Goal: Information Seeking & Learning: Learn about a topic

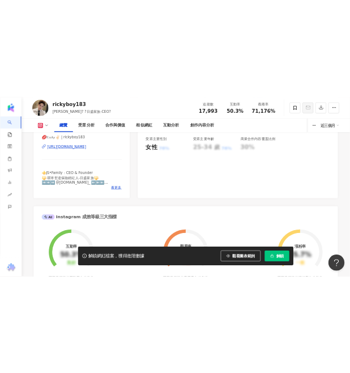
scroll to position [239, 0]
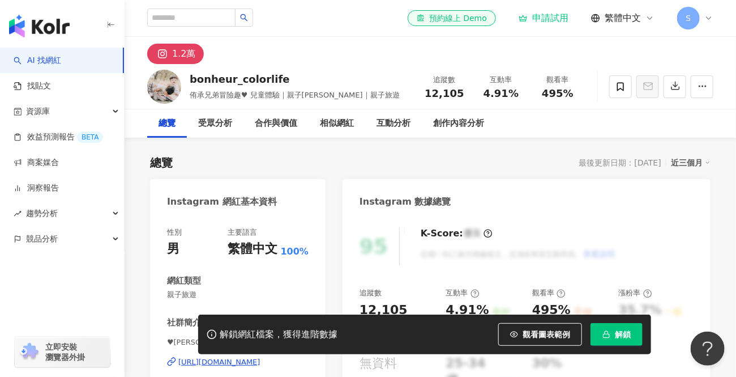
click at [61, 63] on link "AI 找網紅" at bounding box center [38, 60] width 48 height 11
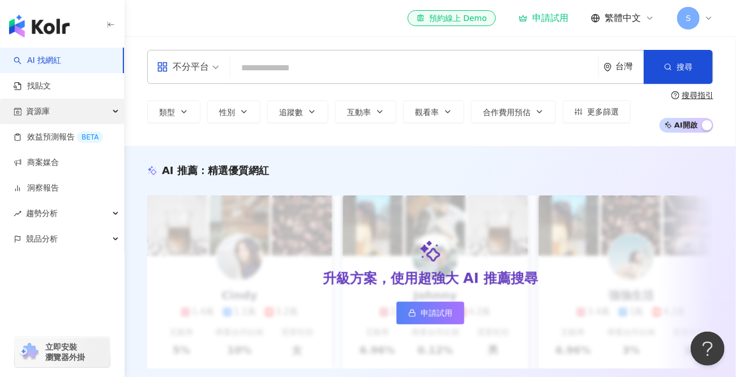
click at [74, 108] on div "資源庫" at bounding box center [62, 111] width 124 height 25
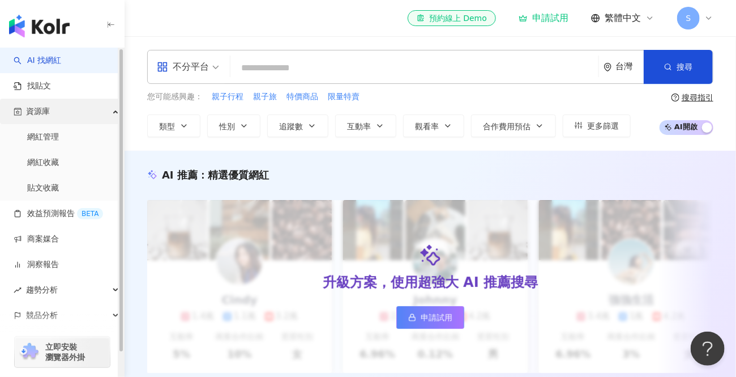
click at [74, 108] on div "資源庫" at bounding box center [62, 111] width 124 height 25
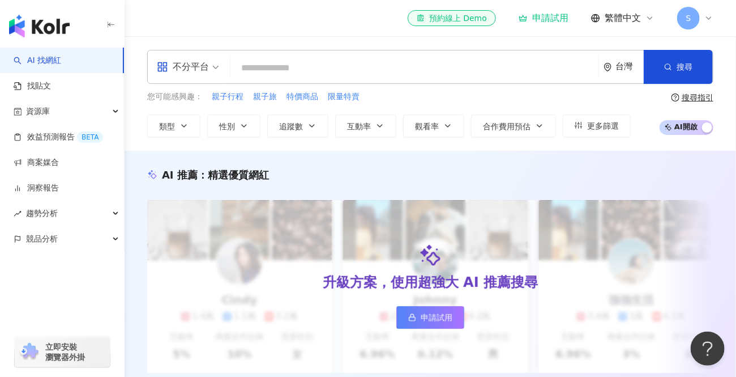
click at [330, 71] on input "search" at bounding box center [414, 68] width 359 height 22
click at [227, 97] on span "親子行程" at bounding box center [228, 96] width 32 height 11
type input "****"
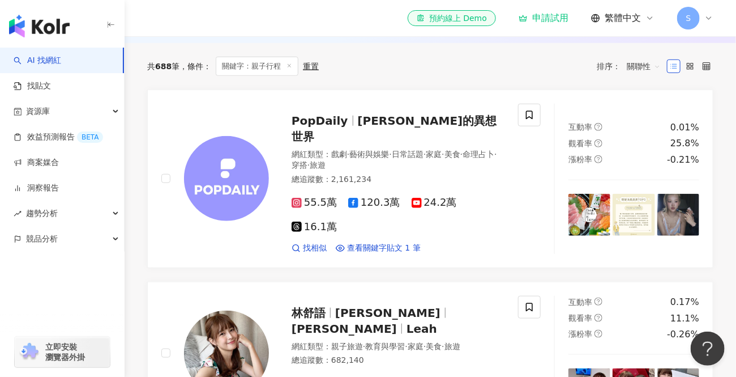
scroll to position [206, 0]
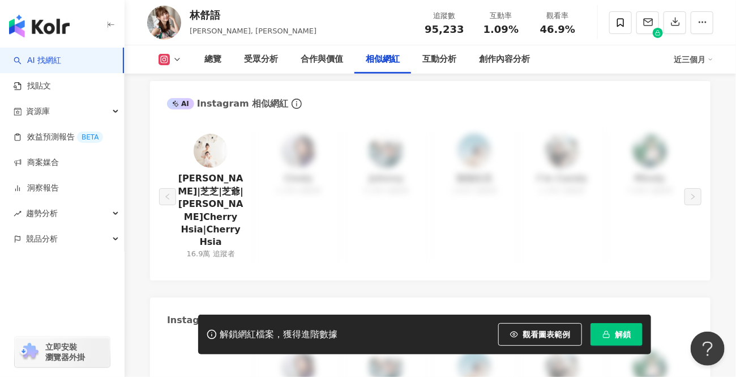
scroll to position [1853, 0]
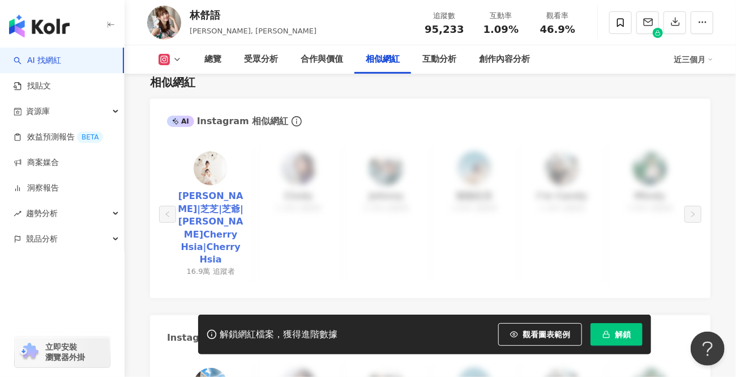
click at [215, 207] on link "夏如芝|芝芝|芝爺|夏如芝 Cherry Hsia|Cherry Hsia" at bounding box center [210, 228] width 69 height 76
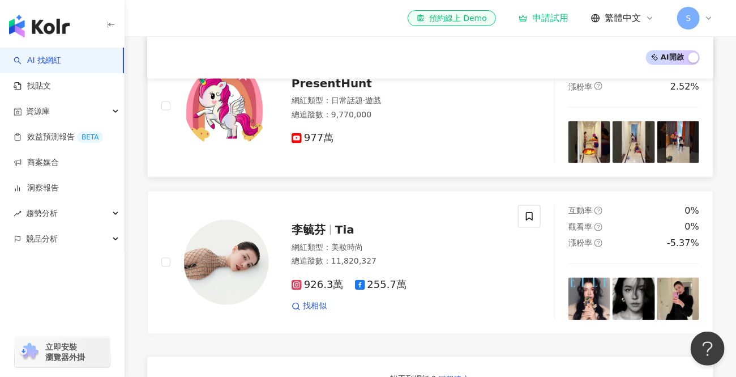
scroll to position [772, 0]
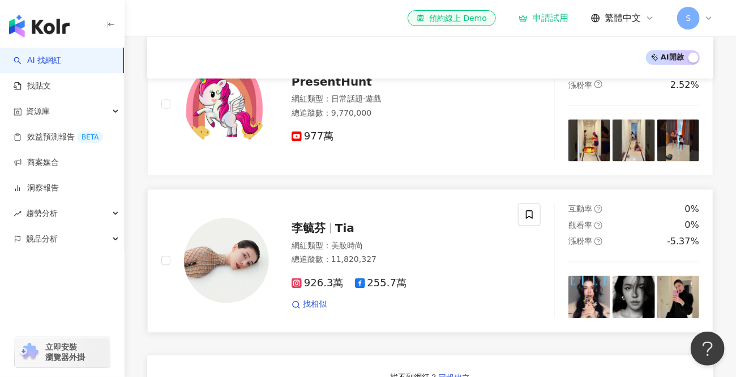
click at [251, 240] on img at bounding box center [226, 260] width 85 height 85
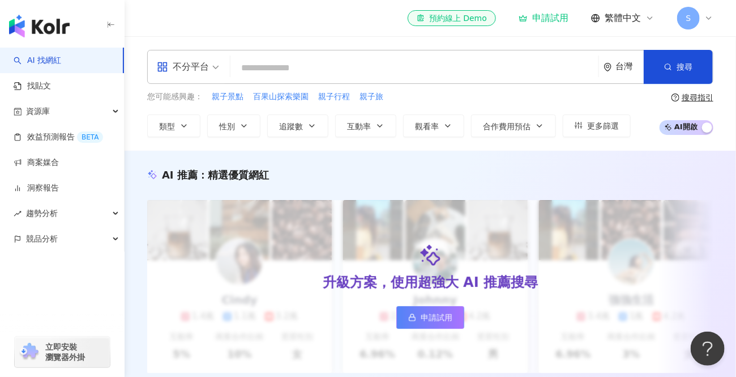
scroll to position [0, 0]
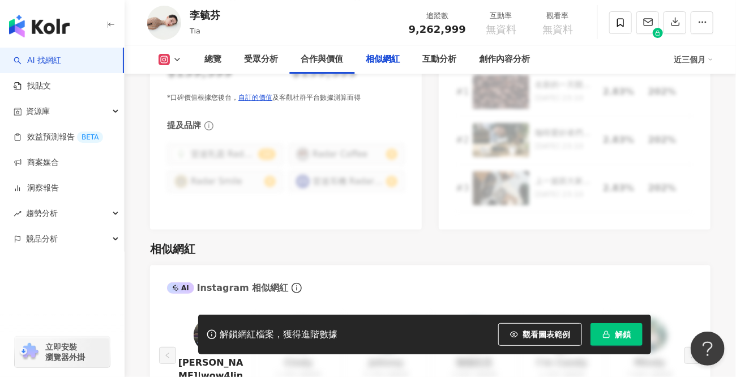
scroll to position [1905, 0]
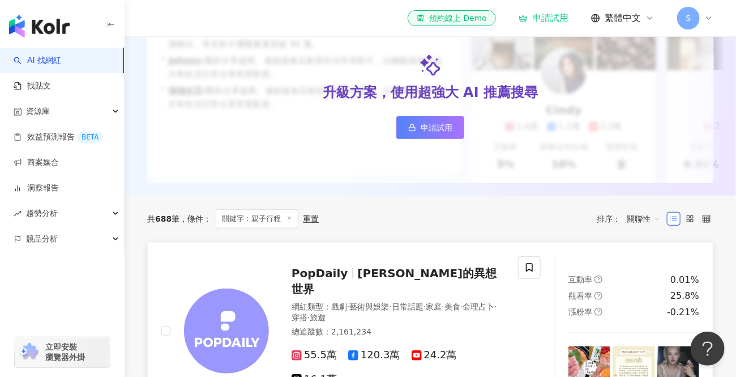
scroll to position [257, 0]
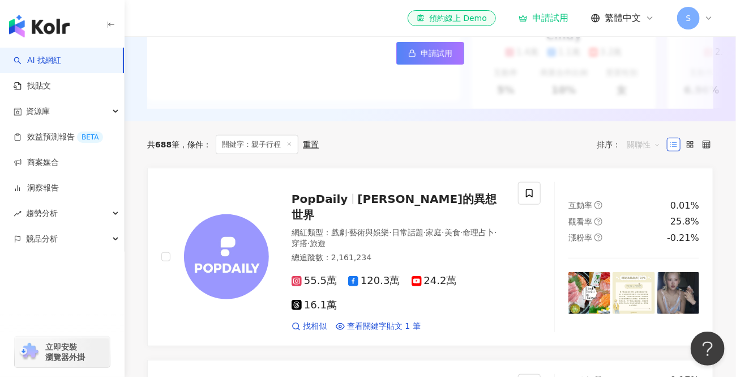
click at [639, 148] on span "關聯性" at bounding box center [644, 144] width 34 height 18
click at [459, 154] on div "共 688 筆 條件 ： 關鍵字：親子行程 重置 排序： 關聯性" at bounding box center [430, 144] width 566 height 19
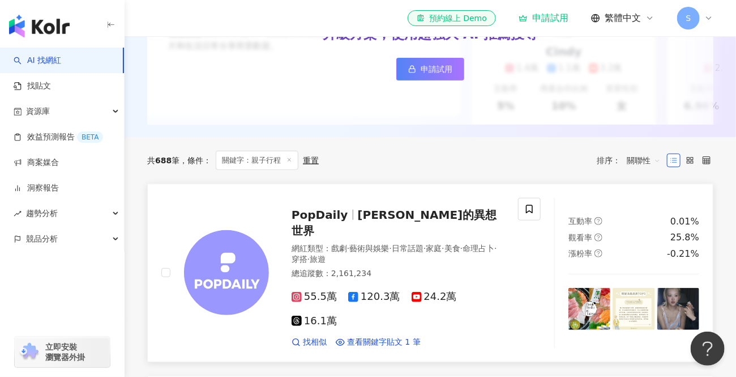
scroll to position [182, 0]
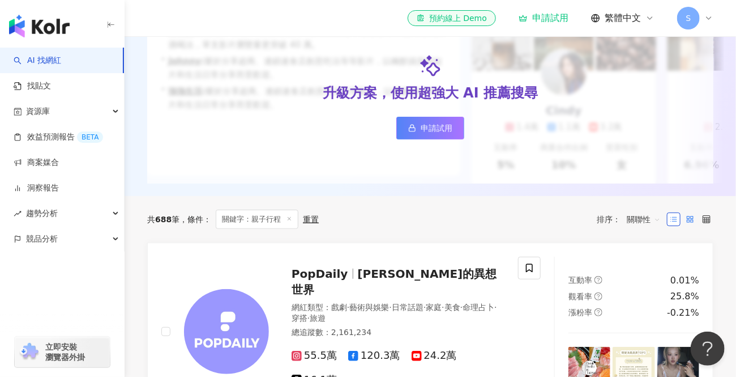
click at [690, 223] on icon at bounding box center [690, 219] width 8 height 8
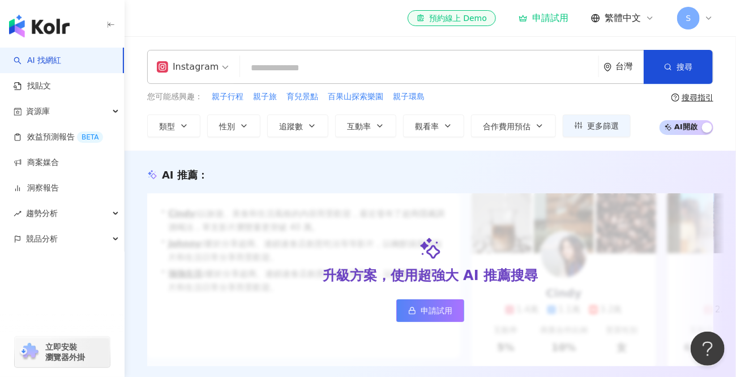
click at [221, 61] on span "Instagram" at bounding box center [193, 67] width 72 height 18
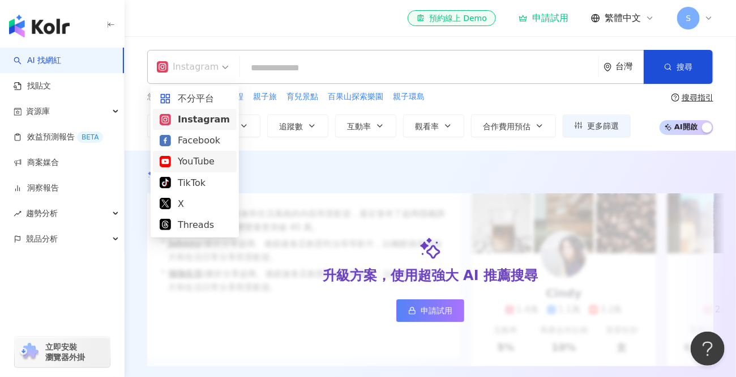
click at [200, 156] on div "YouTube" at bounding box center [195, 161] width 70 height 14
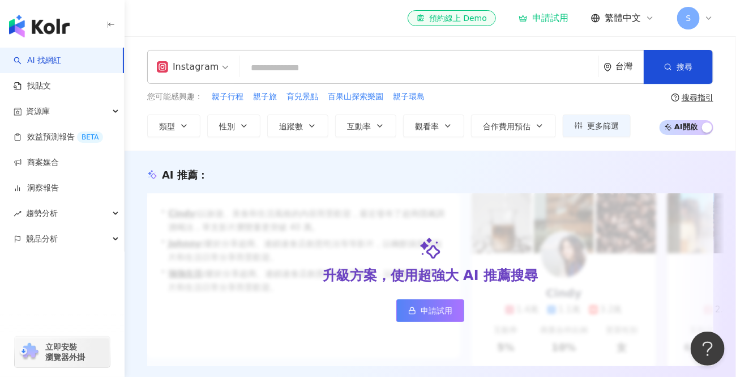
click at [331, 74] on input "search" at bounding box center [419, 68] width 349 height 22
click at [227, 91] on span "親子行程" at bounding box center [228, 96] width 32 height 11
type input "****"
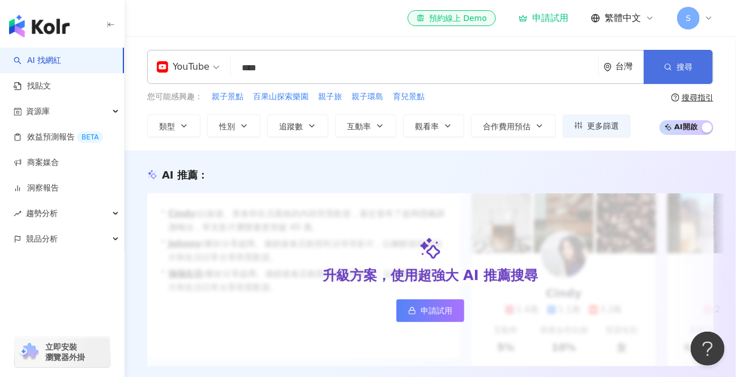
click at [698, 69] on button "搜尋" at bounding box center [678, 67] width 69 height 34
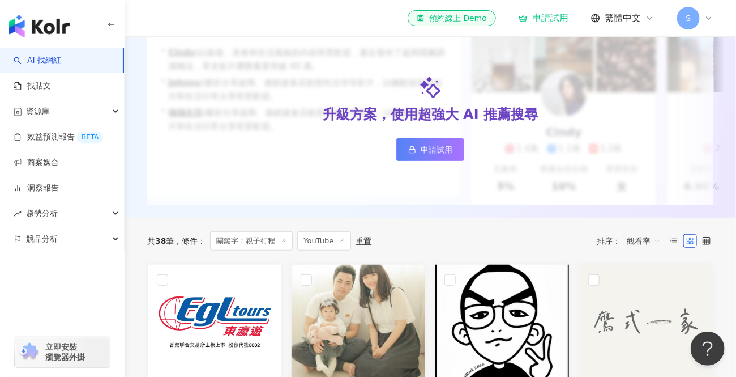
scroll to position [228, 0]
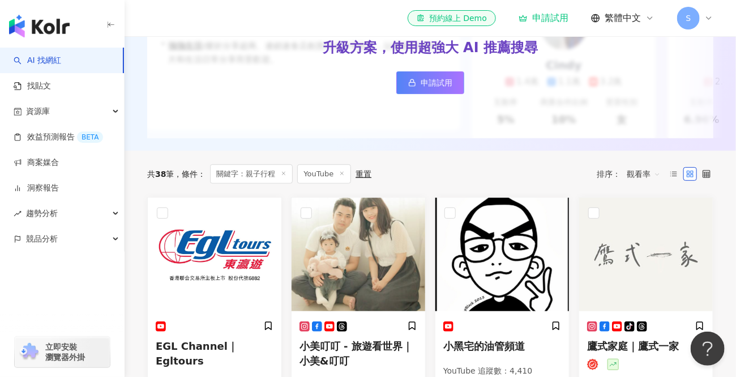
click at [649, 182] on span "觀看率" at bounding box center [644, 174] width 34 height 18
click at [649, 198] on div "關聯性" at bounding box center [644, 204] width 28 height 12
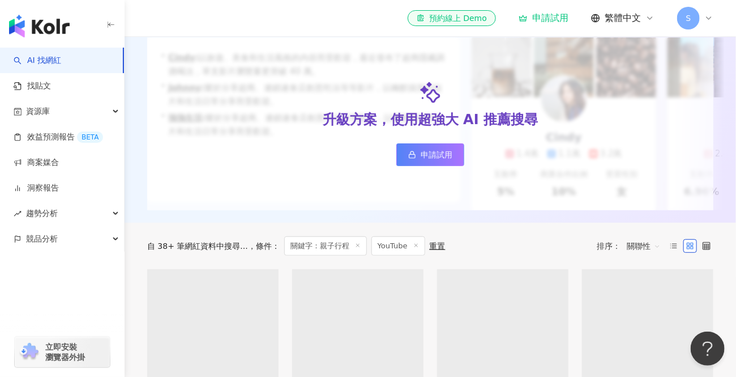
scroll to position [257, 0]
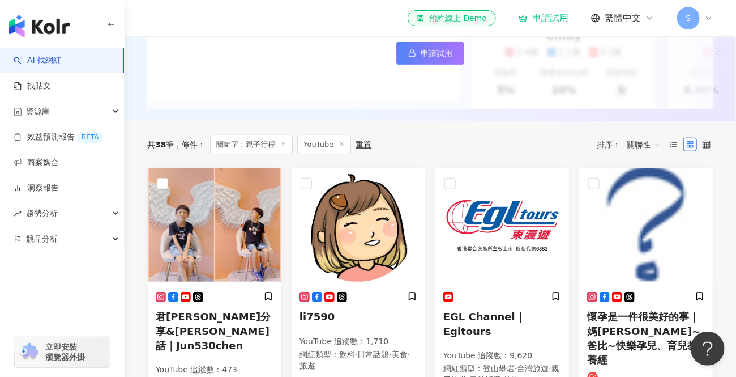
click at [666, 152] on div "關聯性" at bounding box center [644, 144] width 46 height 18
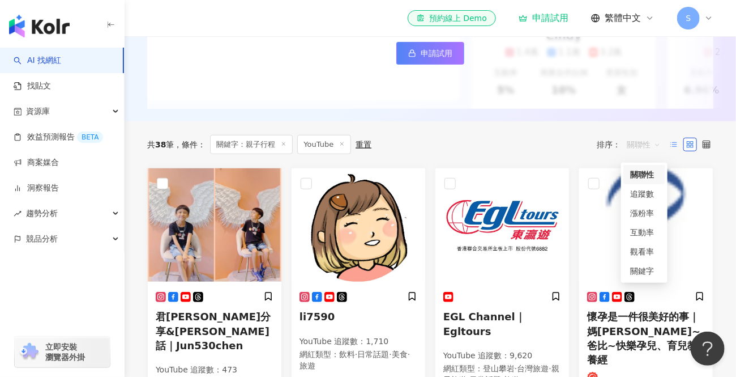
click at [672, 148] on icon at bounding box center [674, 144] width 8 height 8
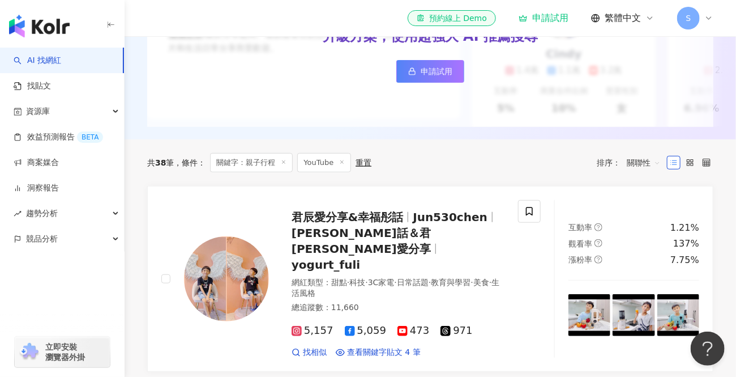
scroll to position [206, 0]
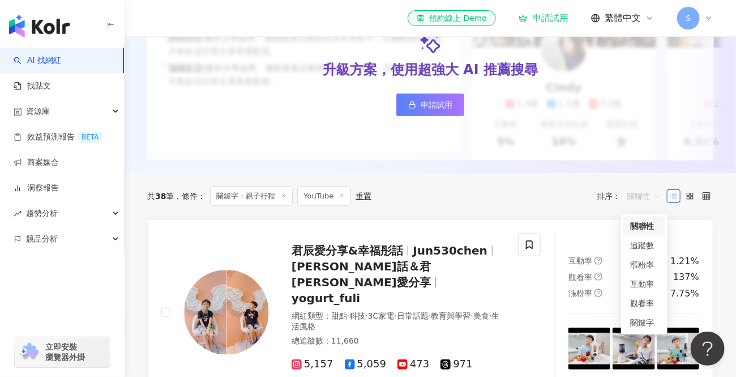
click at [639, 194] on span "關聯性" at bounding box center [644, 196] width 34 height 18
click at [639, 245] on div "追蹤數" at bounding box center [644, 245] width 28 height 12
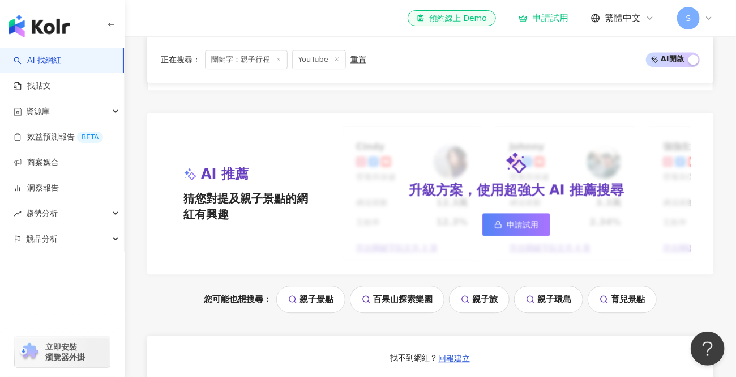
scroll to position [1030, 0]
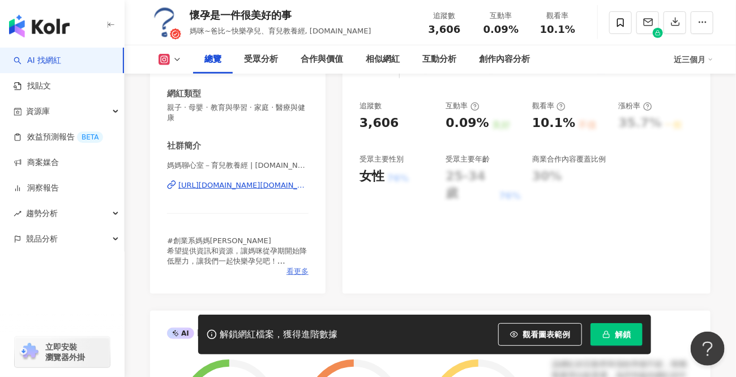
scroll to position [154, 0]
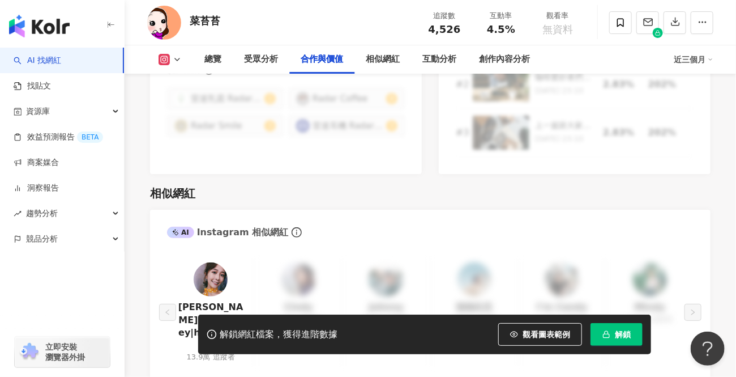
scroll to position [1493, 0]
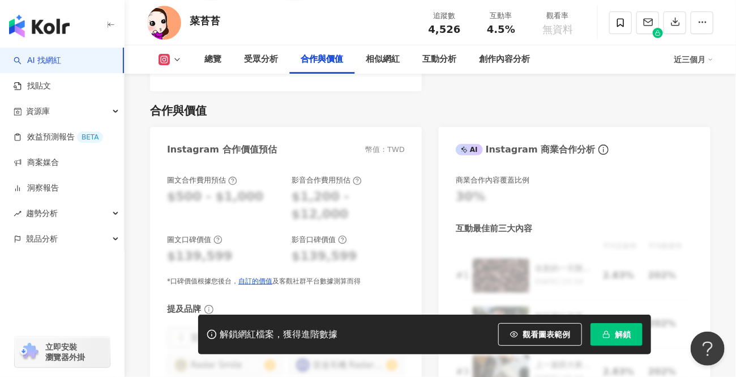
click at [170, 57] on button at bounding box center [170, 59] width 46 height 11
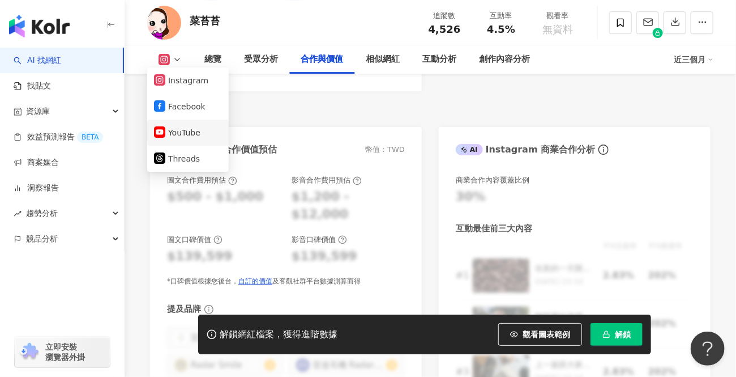
click at [188, 122] on li "YouTube" at bounding box center [188, 132] width 82 height 26
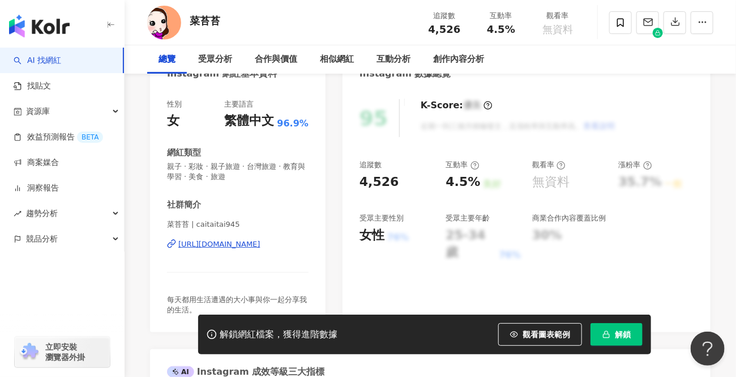
scroll to position [0, 0]
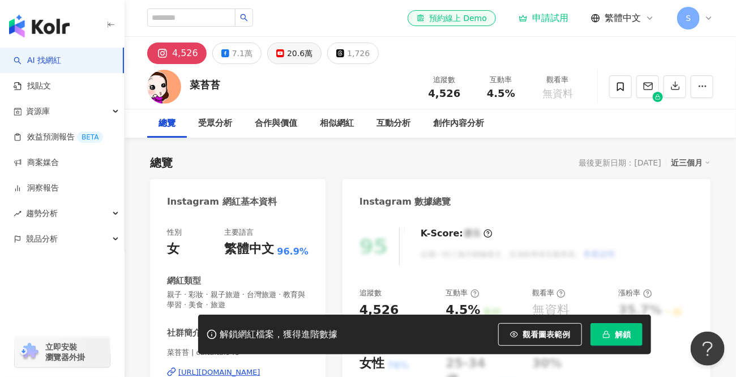
click at [290, 52] on div "20.6萬" at bounding box center [299, 53] width 25 height 16
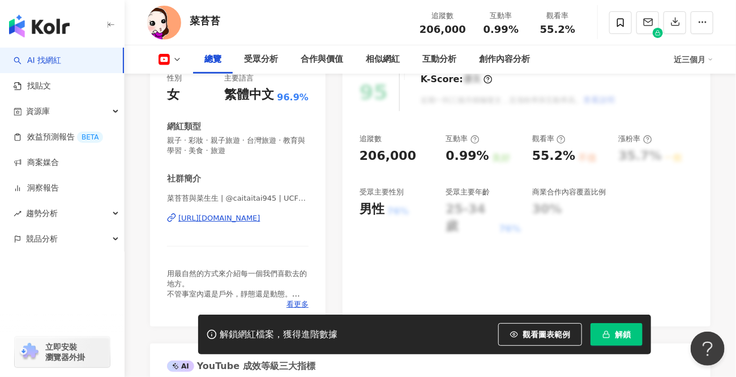
scroll to position [154, 0]
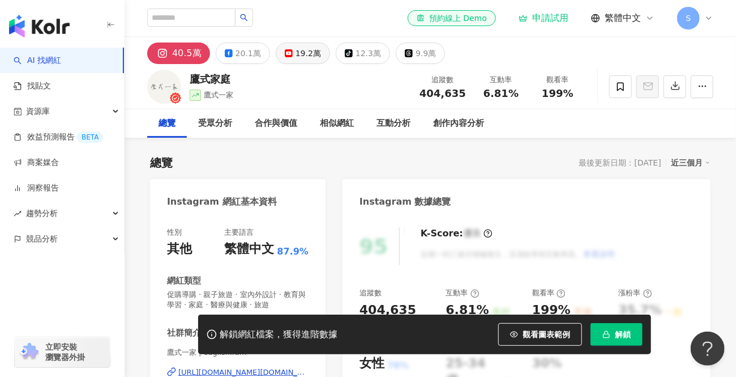
click at [308, 61] on div "19.2萬" at bounding box center [308, 53] width 25 height 16
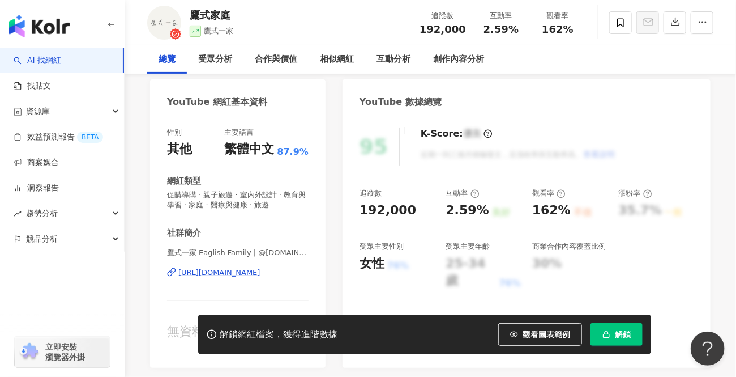
scroll to position [103, 0]
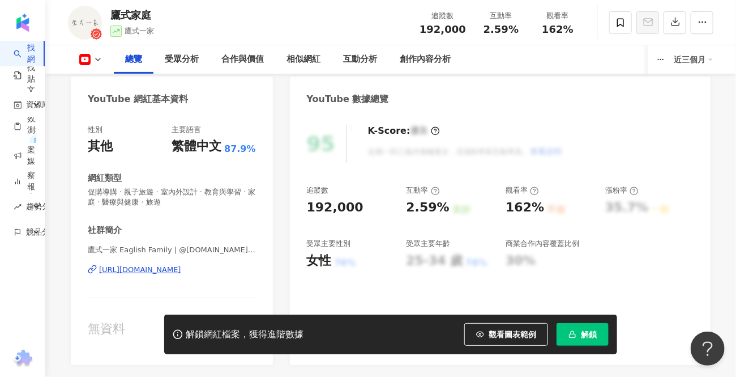
click at [233, 140] on div "性別 其他 主要語言 繁體中文 87.9% 網紅類型 促購導購 · 親子旅遊 · 室內外設計 · 教育與學習 · 家庭 · 醫療與健康 · 旅遊 社群簡介 鷹…" at bounding box center [172, 238] width 202 height 251
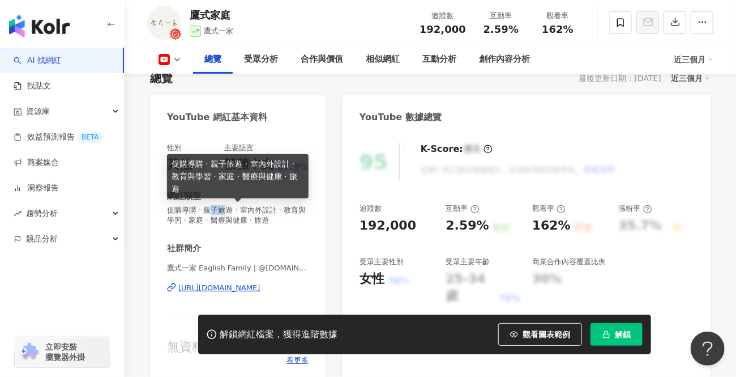
drag, startPoint x: 213, startPoint y: 208, endPoint x: 230, endPoint y: 212, distance: 17.6
click at [230, 212] on span "促購導購 · 親子旅遊 · 室內外設計 · 教育與學習 · 家庭 · 醫療與健康 · 旅遊" at bounding box center [238, 215] width 142 height 20
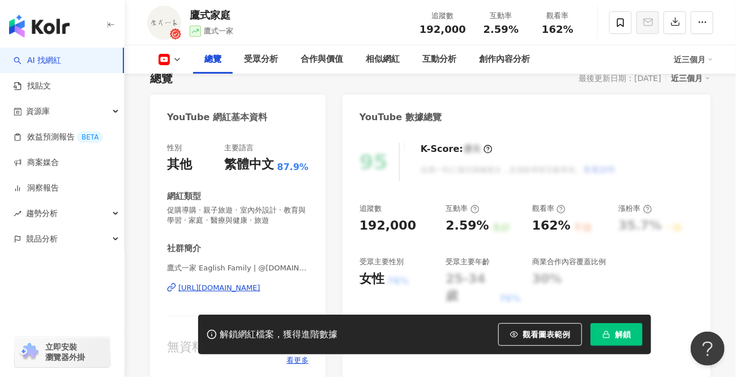
drag, startPoint x: 230, startPoint y: 212, endPoint x: 208, endPoint y: 205, distance: 22.7
click at [208, 205] on span "促購導購 · 親子旅遊 · 室內外設計 · 教育與學習 · 家庭 · 醫療與健康 · 旅遊" at bounding box center [238, 215] width 142 height 20
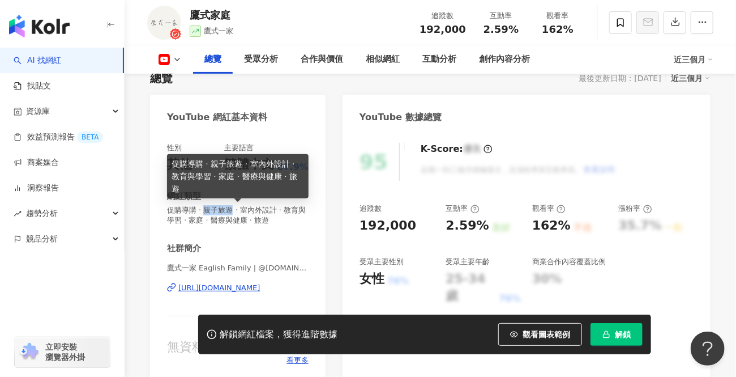
drag, startPoint x: 210, startPoint y: 206, endPoint x: 234, endPoint y: 210, distance: 24.1
click at [234, 210] on span "促購導購 · 親子旅遊 · 室內外設計 · 教育與學習 · 家庭 · 醫療與健康 · 旅遊" at bounding box center [238, 215] width 142 height 20
copy span "親子旅遊"
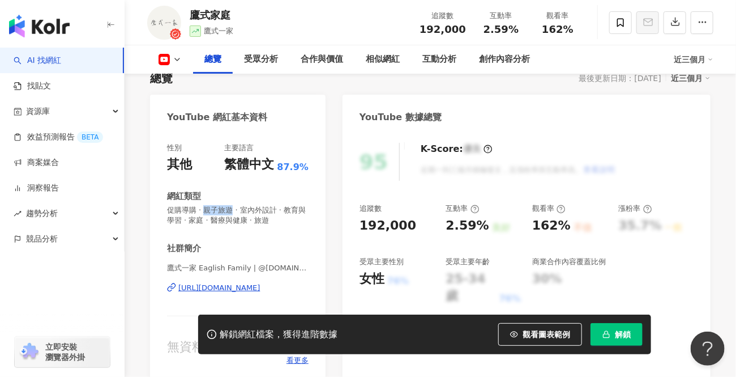
click at [46, 57] on link "AI 找網紅" at bounding box center [38, 60] width 48 height 11
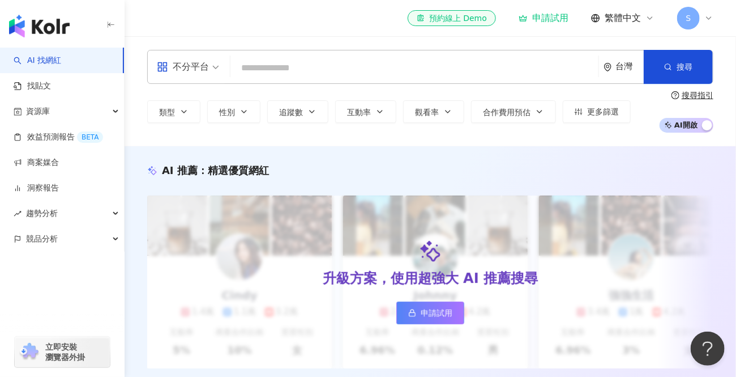
click at [256, 72] on input "search" at bounding box center [414, 68] width 359 height 22
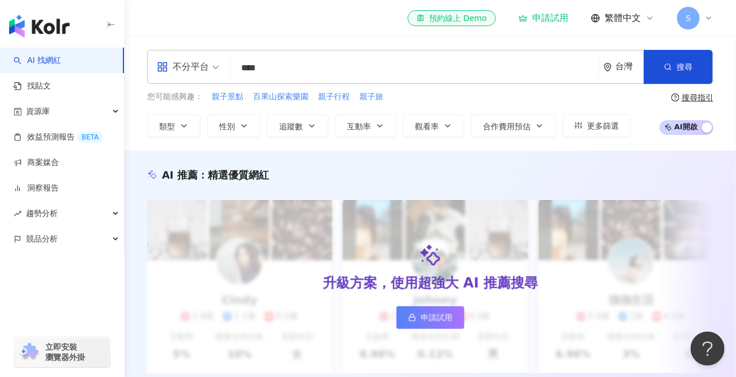
click at [203, 71] on div "不分平台" at bounding box center [183, 67] width 52 height 18
type input "****"
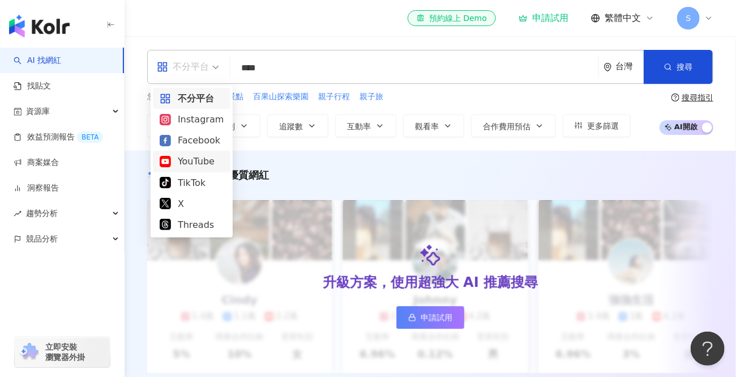
click at [200, 163] on div "YouTube" at bounding box center [192, 161] width 64 height 14
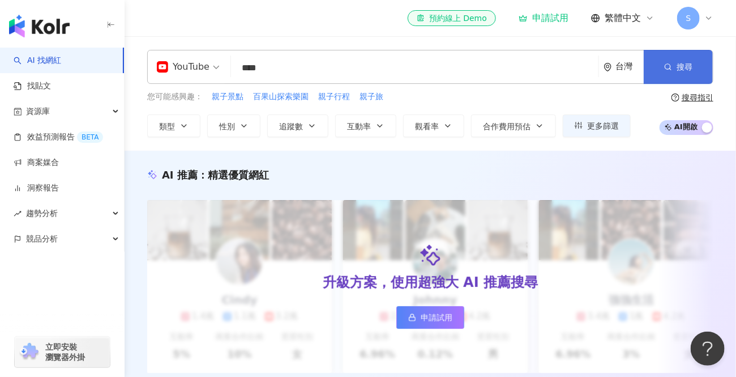
click at [647, 77] on button "搜尋" at bounding box center [678, 67] width 69 height 34
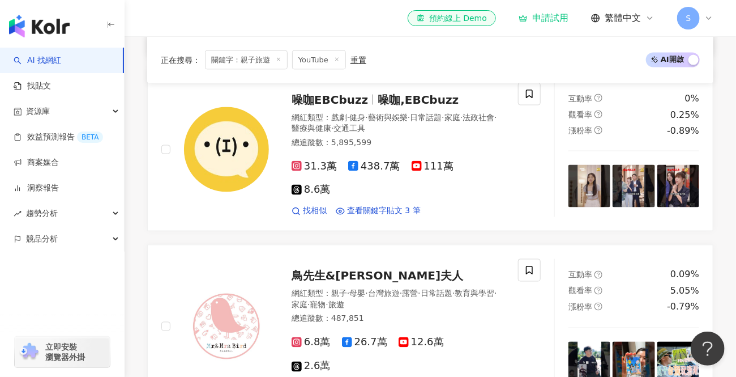
scroll to position [772, 0]
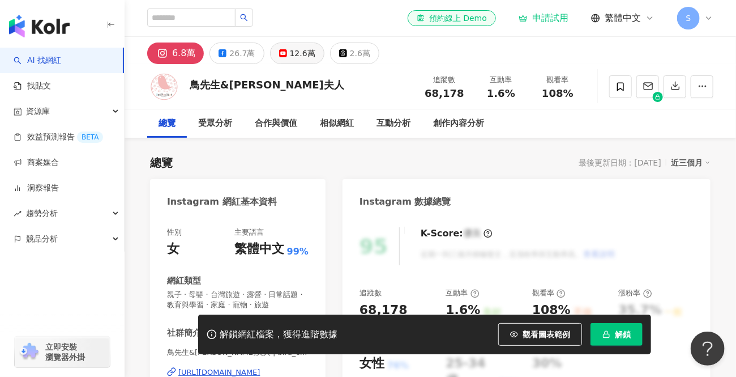
click at [290, 58] on div "12.6萬" at bounding box center [302, 53] width 25 height 16
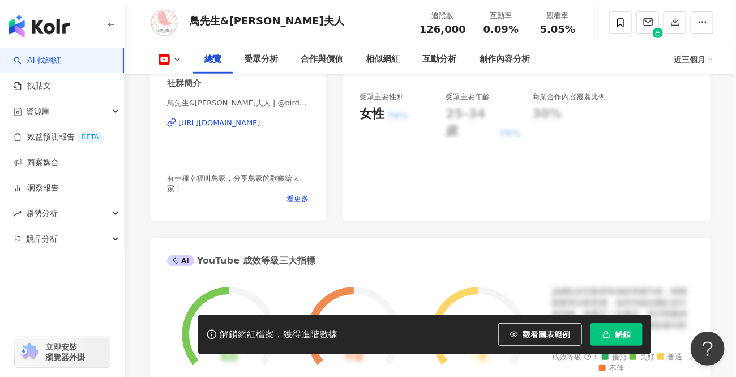
scroll to position [154, 0]
